Goal: Purchase product/service

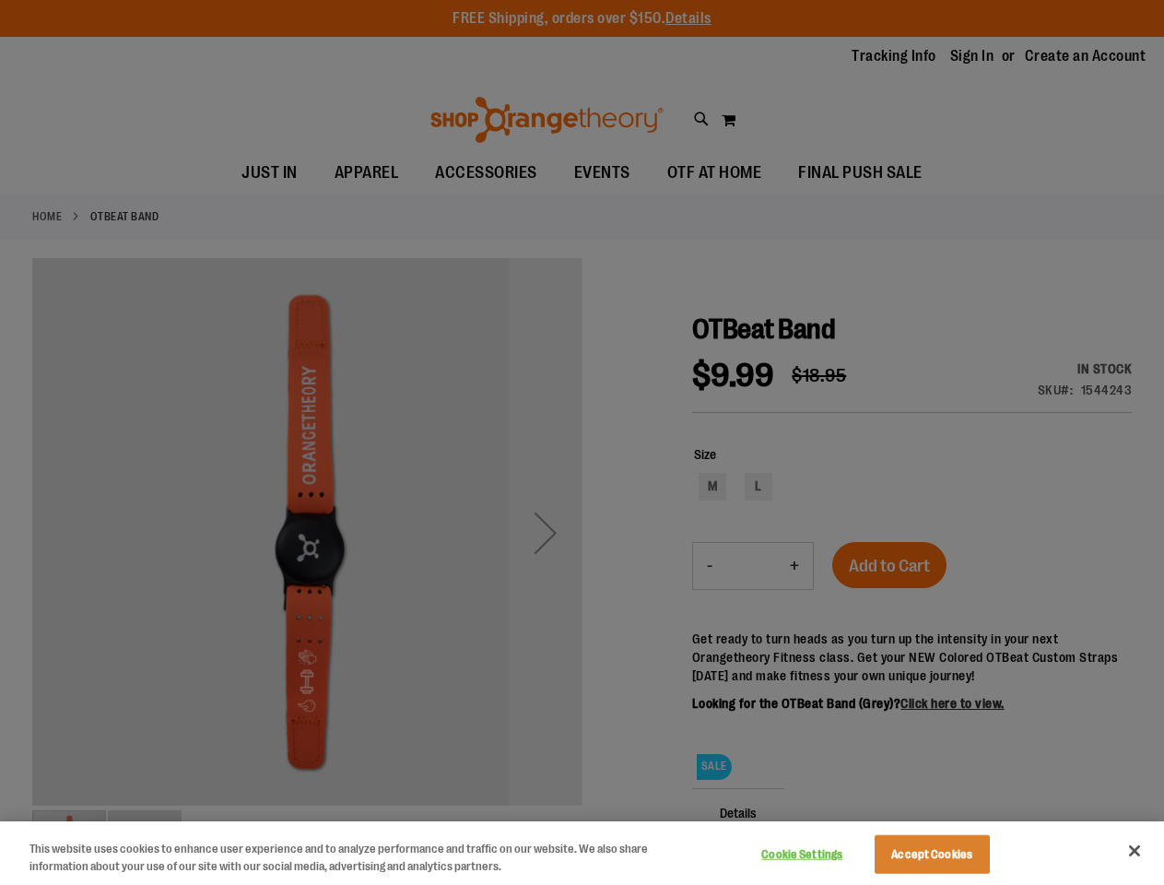
click at [582, 442] on div at bounding box center [582, 442] width 1164 height 885
click at [825, 855] on button "Cookie Settings" at bounding box center [802, 854] width 115 height 37
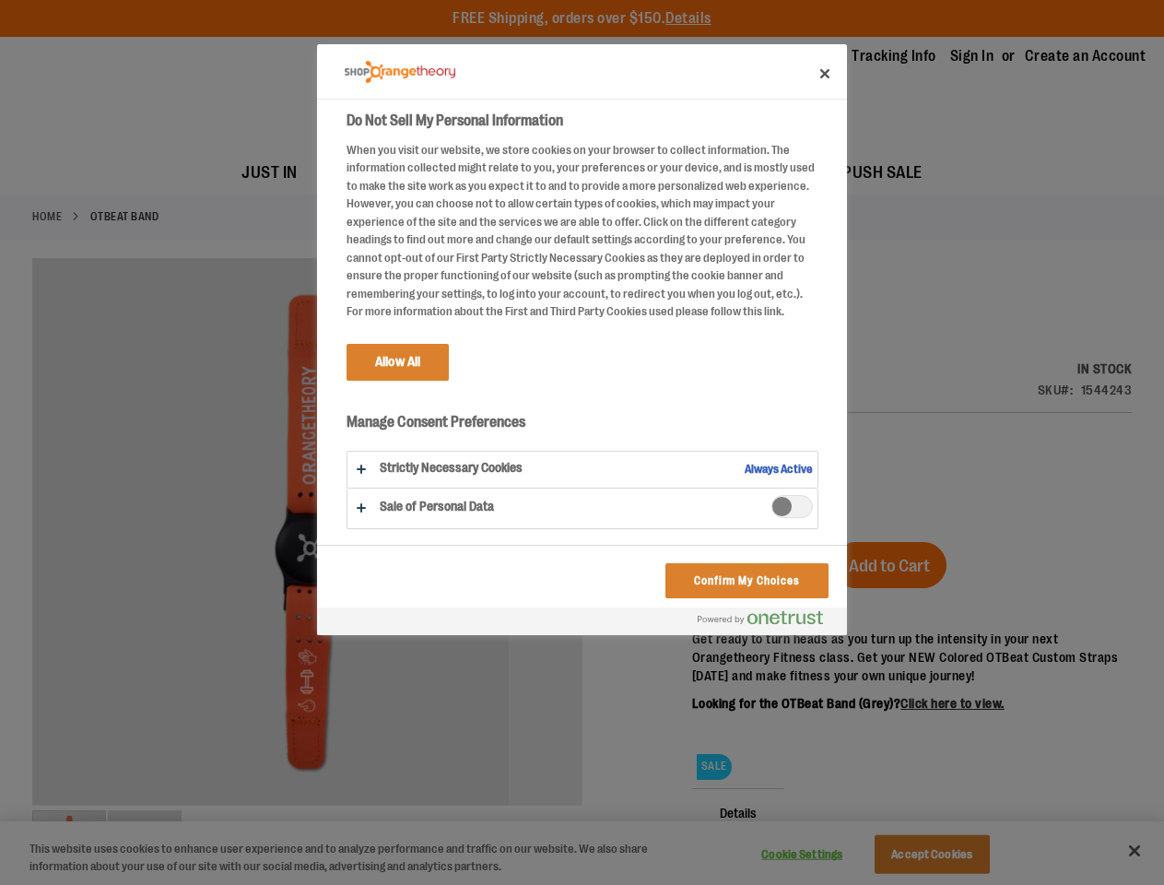
click at [955, 855] on div at bounding box center [582, 442] width 1164 height 885
click at [1135, 851] on div at bounding box center [582, 442] width 1164 height 885
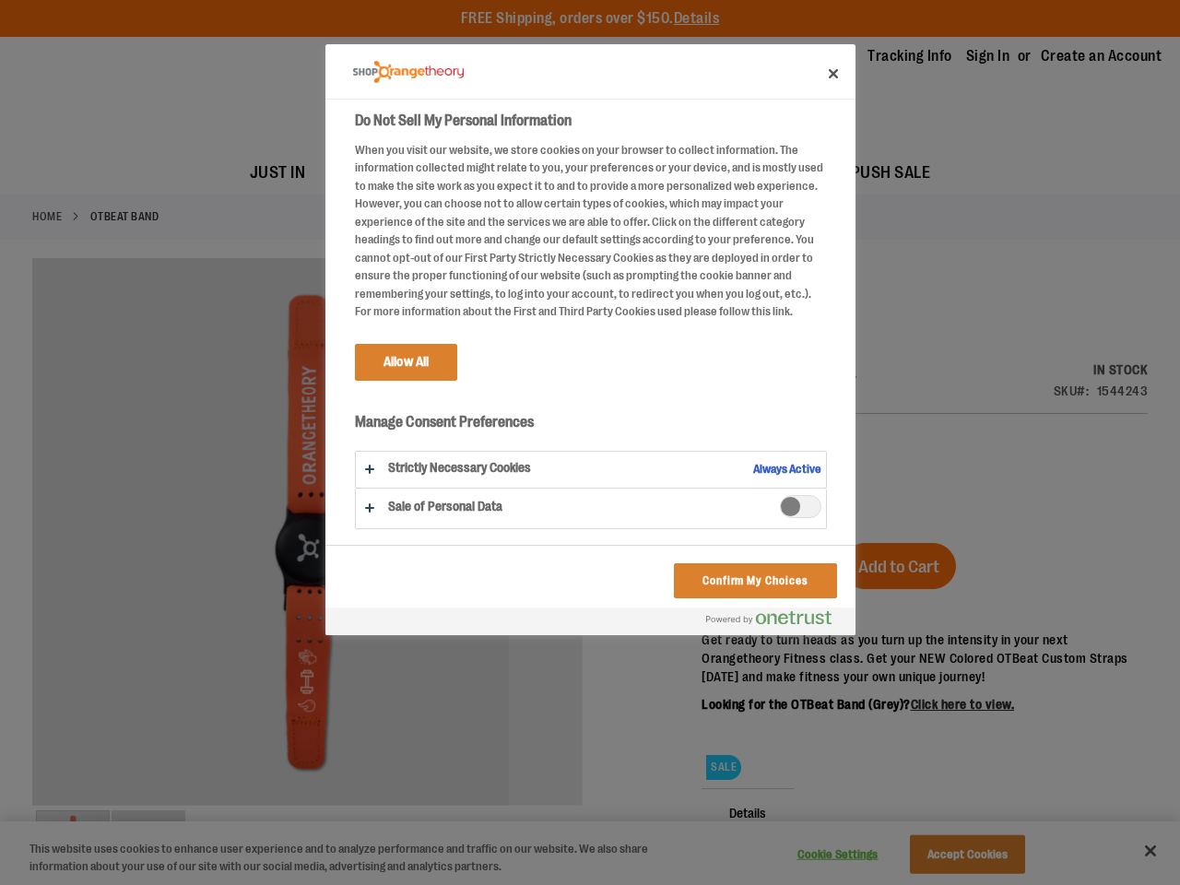
click at [964, 884] on html "Skip to Content The store will not work correctly when cookies are disabled. FR…" at bounding box center [590, 442] width 1180 height 885
